Goal: Find specific page/section: Find specific page/section

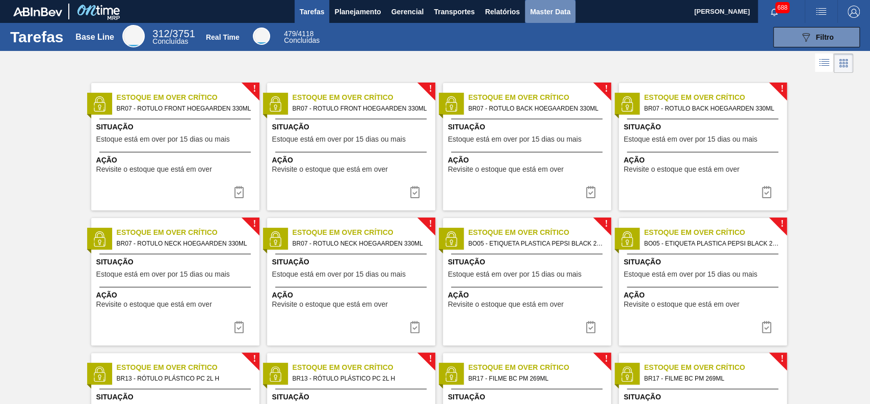
click at [552, 13] on span "Master Data" at bounding box center [550, 12] width 40 height 12
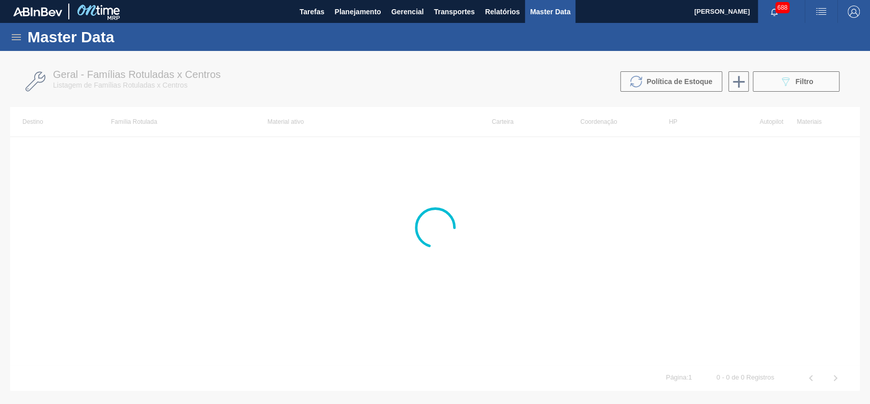
click at [16, 32] on icon at bounding box center [16, 37] width 12 height 12
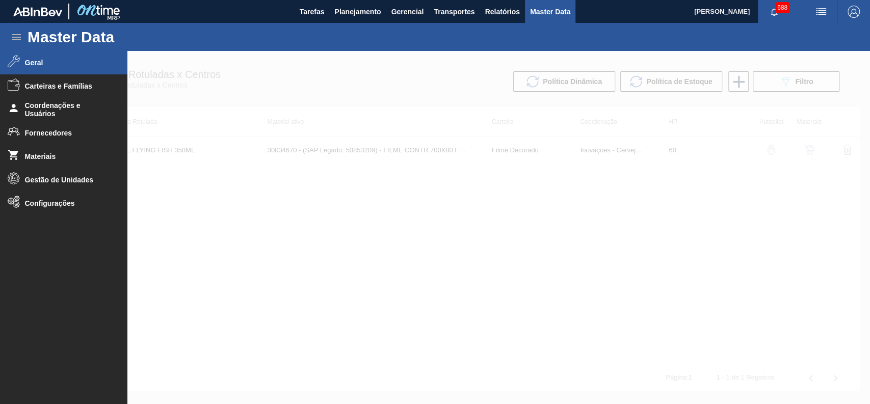
click at [56, 64] on span "Geral" at bounding box center [67, 63] width 84 height 8
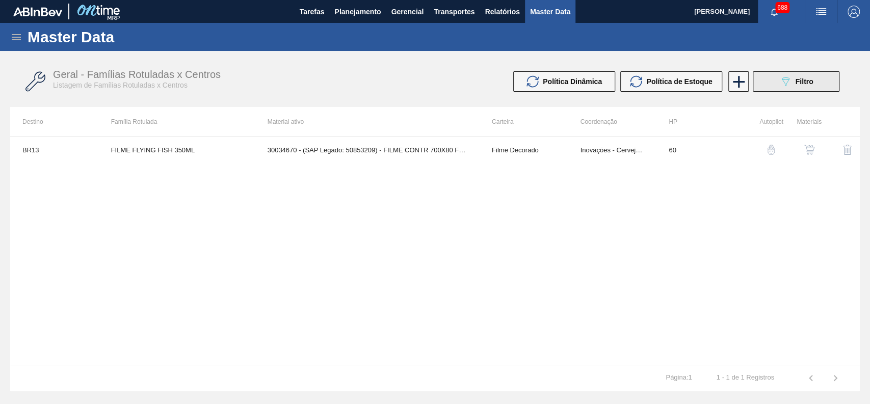
click at [764, 77] on button "089F7B8B-B2A5-4AFE-B5C0-19BA573D28AC Filtro" at bounding box center [796, 81] width 87 height 20
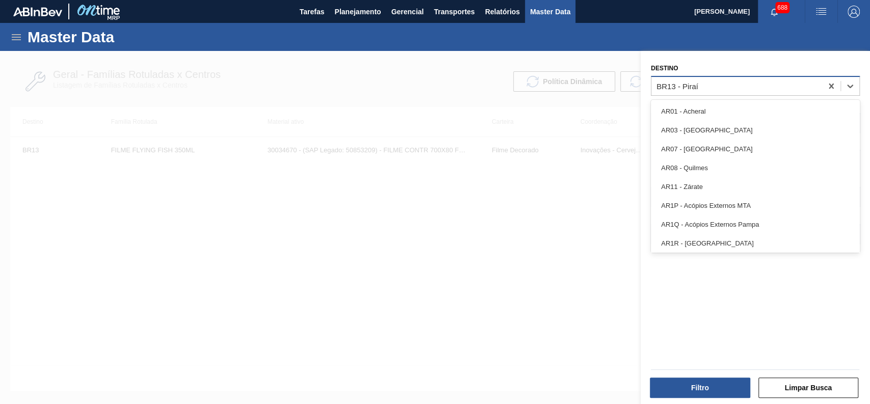
click at [734, 89] on div "BR13 - Piraí" at bounding box center [736, 85] width 171 height 15
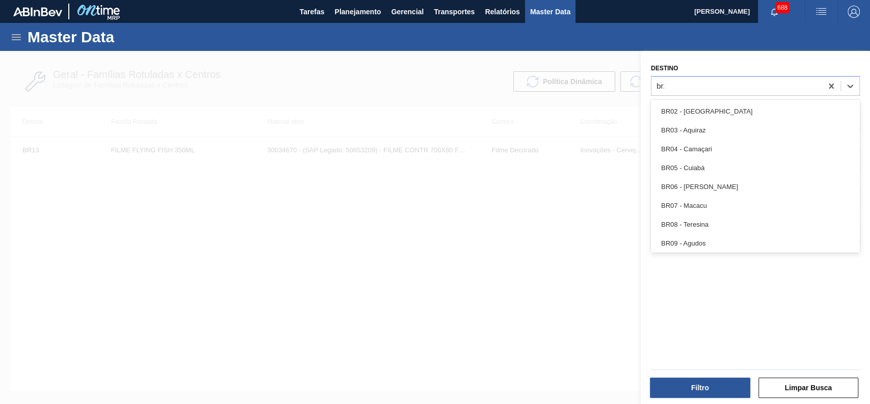
type input "br27"
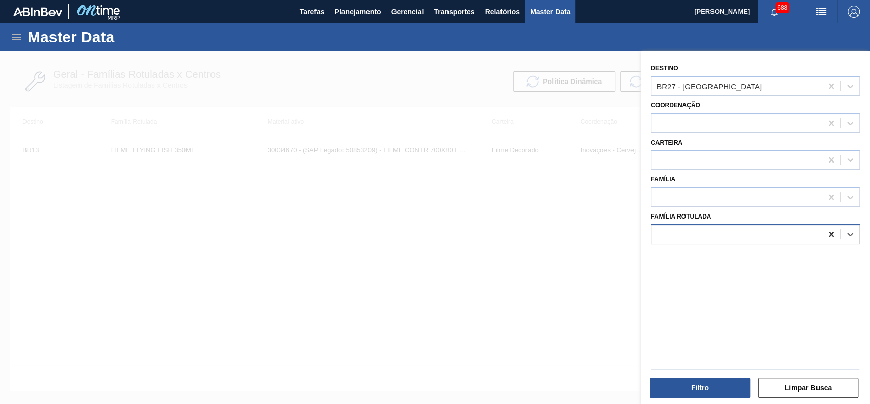
click at [782, 233] on icon at bounding box center [830, 234] width 5 height 5
click at [714, 158] on div at bounding box center [736, 160] width 171 height 15
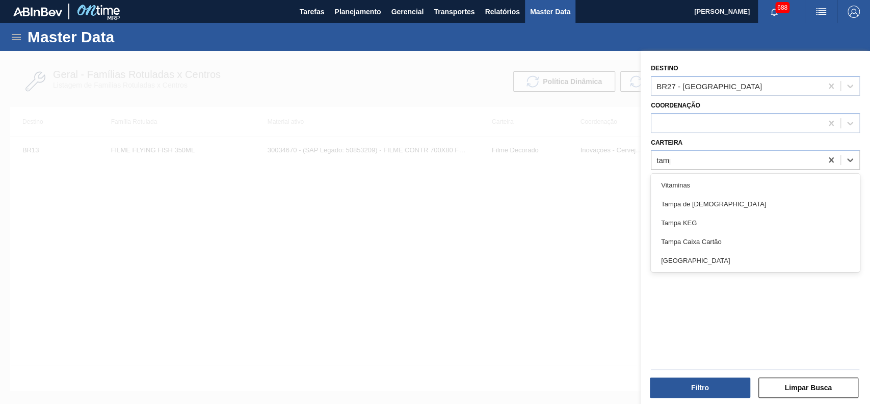
type input "[GEOGRAPHIC_DATA]"
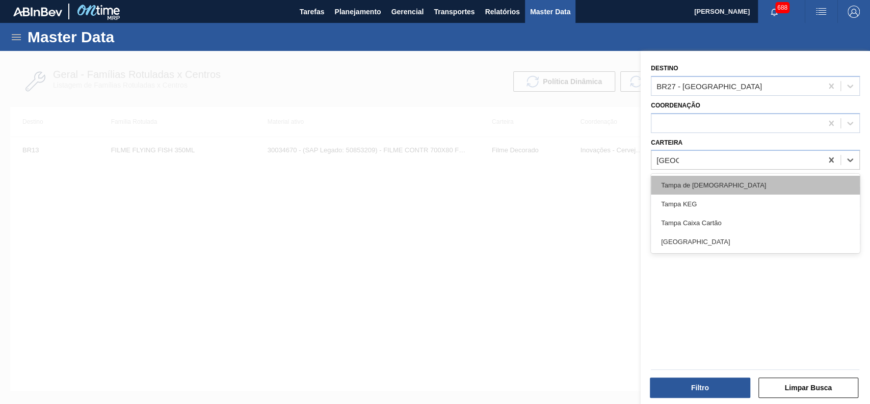
click at [691, 186] on div "Tampa de [DEMOGRAPHIC_DATA]" at bounding box center [755, 185] width 209 height 19
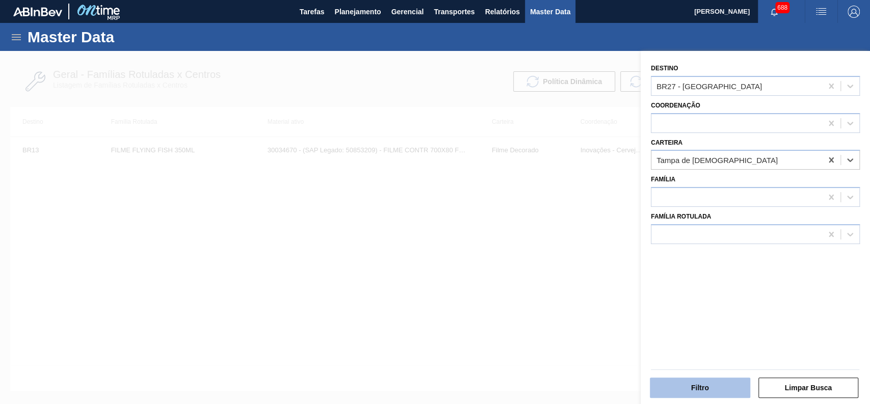
click at [688, 363] on button "Filtro" at bounding box center [700, 388] width 100 height 20
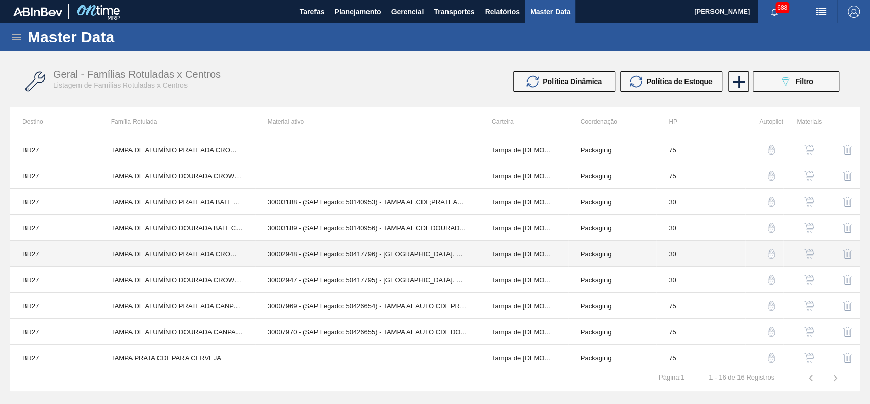
scroll to position [170, 0]
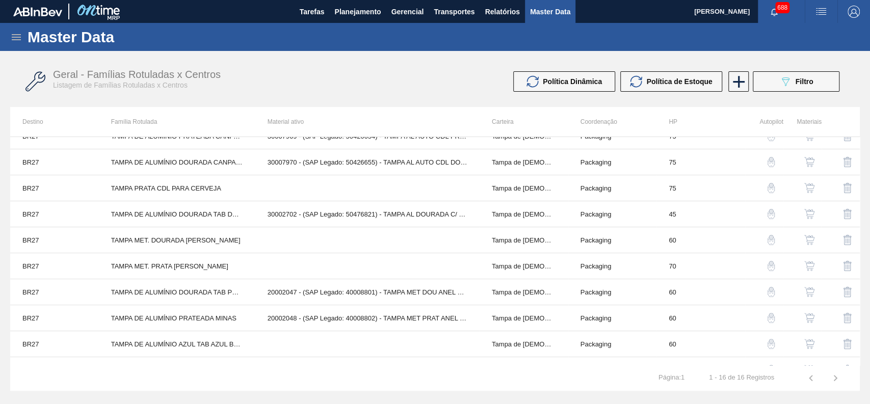
click at [782, 318] on img "button" at bounding box center [809, 318] width 10 height 10
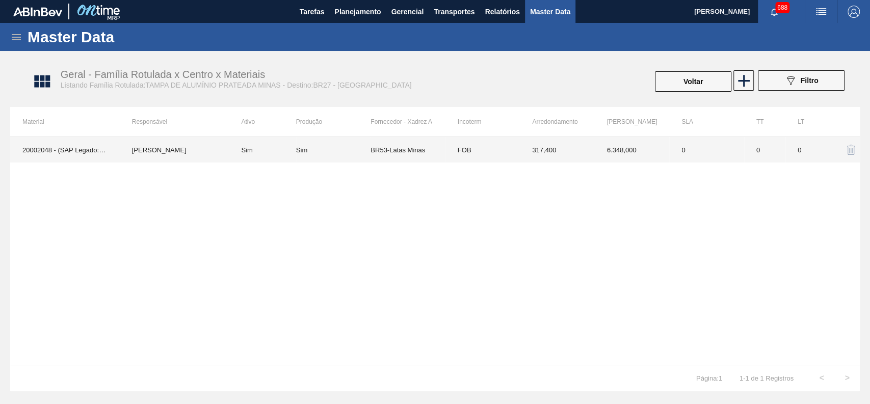
click at [386, 150] on td "BR53-Latas Minas" at bounding box center [407, 149] width 74 height 25
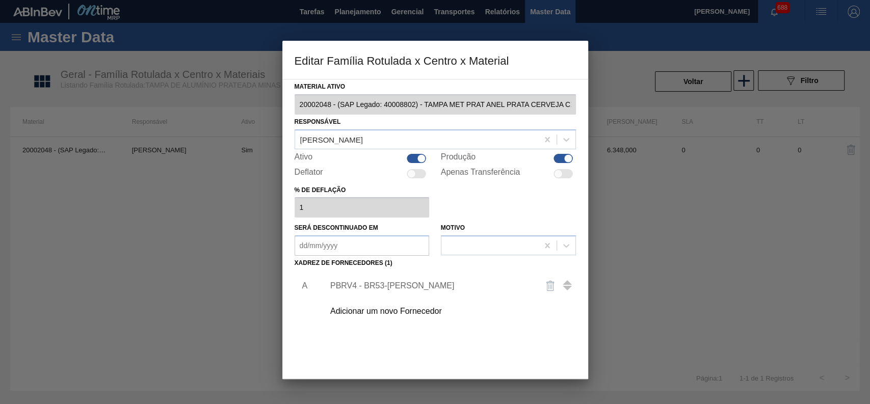
click at [368, 282] on div "PBRV4 - BR53-[PERSON_NAME]" at bounding box center [430, 285] width 200 height 9
